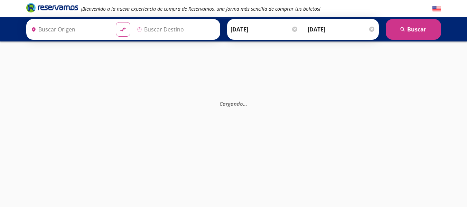
type input "[GEOGRAPHIC_DATA], [GEOGRAPHIC_DATA]"
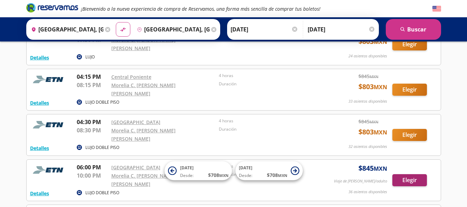
scroll to position [611, 0]
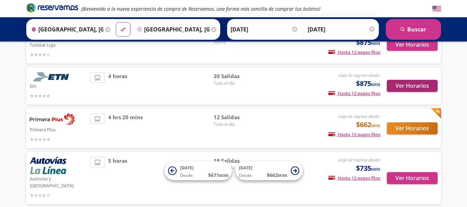
scroll to position [56, 0]
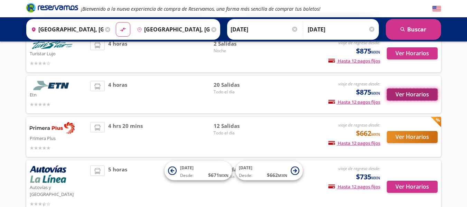
click at [410, 94] on button "Ver Horarios" at bounding box center [411, 94] width 51 height 12
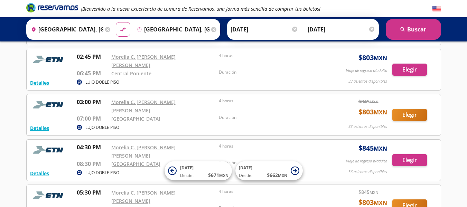
scroll to position [544, 0]
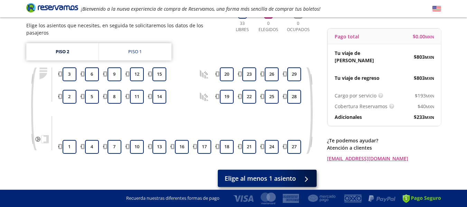
scroll to position [46, 0]
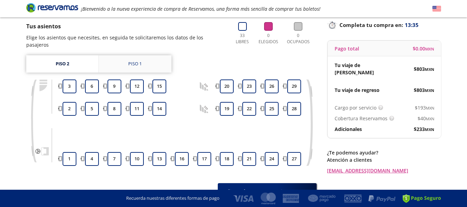
click at [119, 60] on link "Piso 1" at bounding box center [135, 63] width 73 height 17
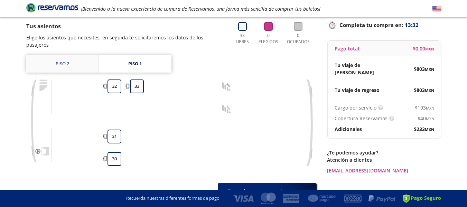
click at [72, 58] on link "Piso 2" at bounding box center [62, 63] width 72 height 17
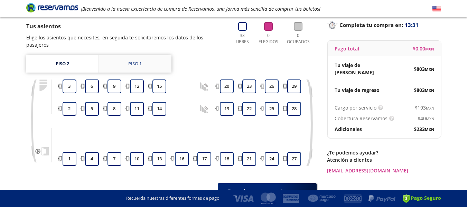
click at [132, 60] on div "Piso 1" at bounding box center [134, 63] width 13 height 7
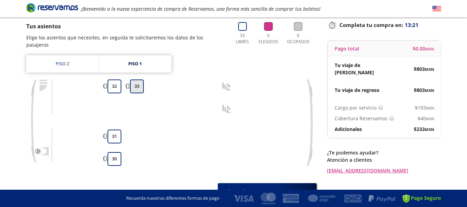
click at [141, 83] on button "33" at bounding box center [137, 86] width 14 height 14
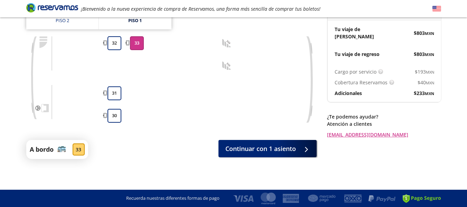
scroll to position [82, 0]
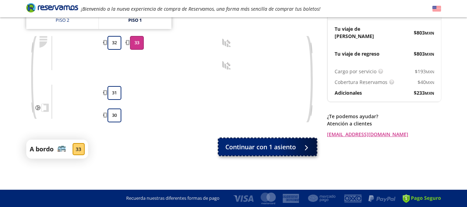
click at [257, 146] on span "Continuar con 1 asiento" at bounding box center [260, 146] width 70 height 9
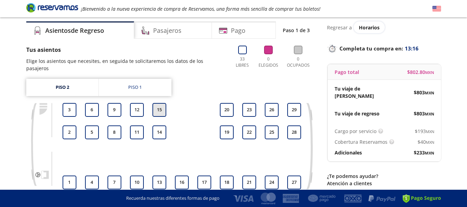
scroll to position [35, 0]
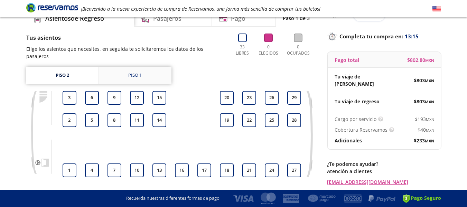
click at [148, 70] on link "Piso 1" at bounding box center [135, 75] width 73 height 17
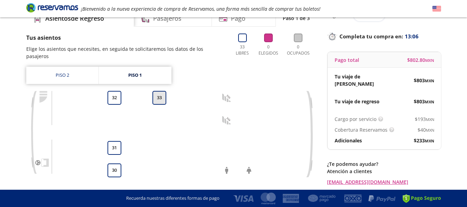
click at [160, 94] on button "33" at bounding box center [159, 98] width 14 height 14
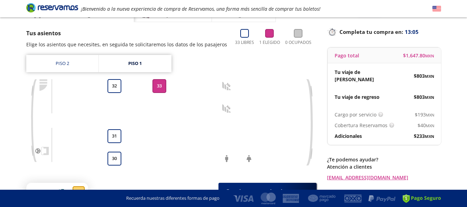
scroll to position [93, 0]
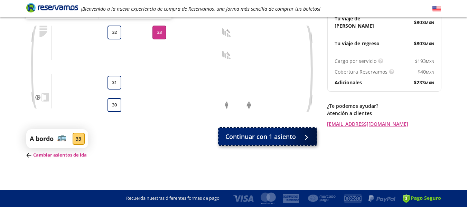
click at [273, 143] on button "Continuar con 1 asiento" at bounding box center [267, 136] width 98 height 17
